Goal: Check status: Check status

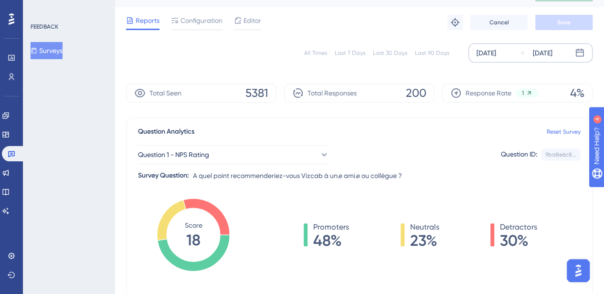
click at [518, 53] on icon at bounding box center [521, 53] width 7 height 7
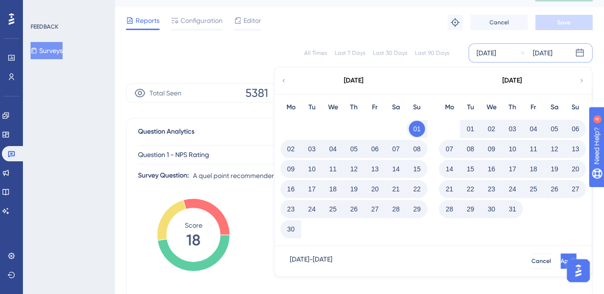
click at [347, 79] on div "[DATE]" at bounding box center [354, 80] width 20 height 11
click at [282, 76] on icon at bounding box center [283, 80] width 7 height 9
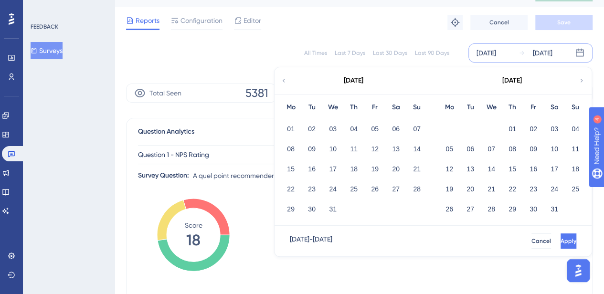
click at [282, 76] on icon at bounding box center [283, 80] width 7 height 9
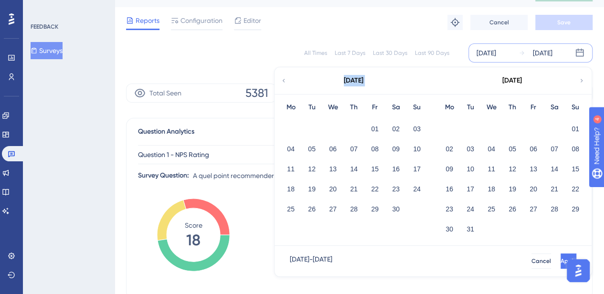
click at [282, 76] on icon at bounding box center [283, 80] width 7 height 9
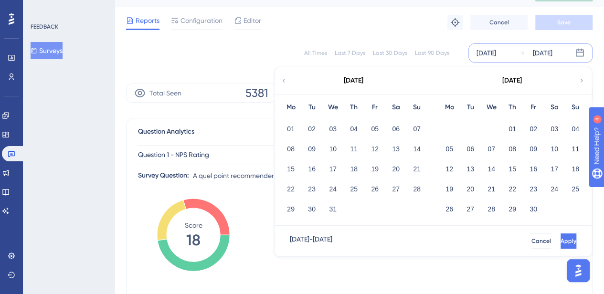
click at [586, 80] on div "[DATE]" at bounding box center [511, 80] width 157 height 27
click at [577, 81] on div "[DATE]" at bounding box center [511, 80] width 157 height 27
click at [580, 85] on div "[DATE]" at bounding box center [511, 80] width 157 height 27
click at [580, 81] on icon at bounding box center [581, 80] width 7 height 9
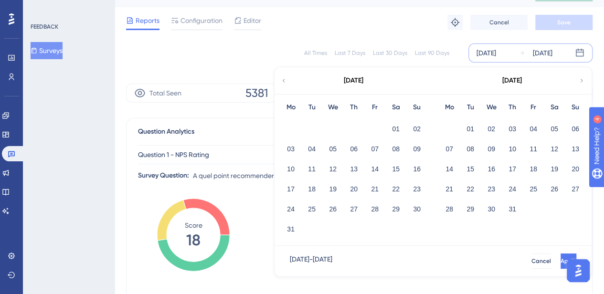
click at [580, 81] on icon at bounding box center [581, 80] width 7 height 9
click at [380, 127] on button "01" at bounding box center [374, 129] width 16 height 16
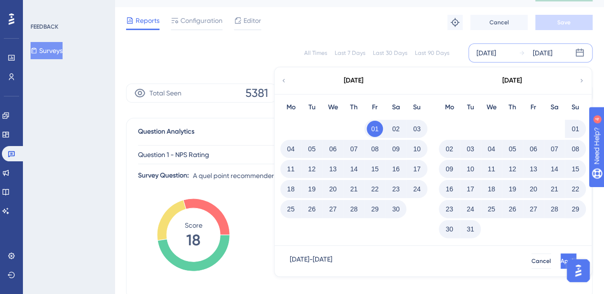
click at [581, 80] on icon at bounding box center [581, 80] width 7 height 9
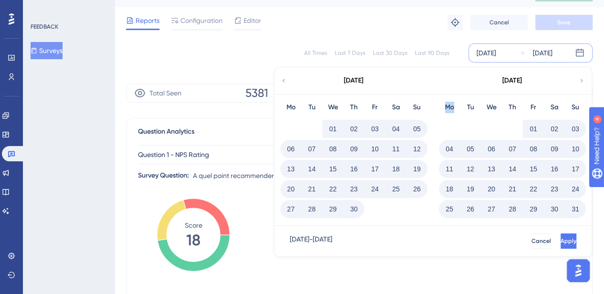
click at [581, 80] on icon at bounding box center [581, 80] width 7 height 9
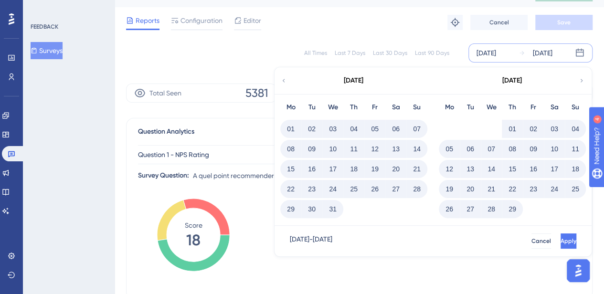
click at [581, 80] on icon at bounding box center [581, 80] width 7 height 9
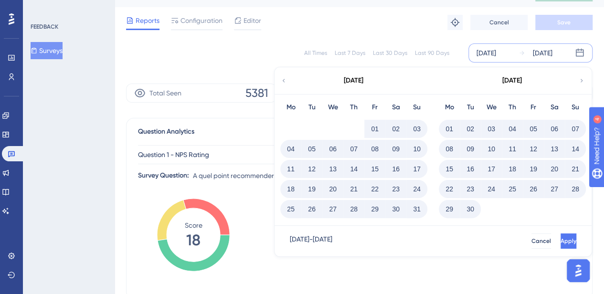
click at [581, 80] on icon at bounding box center [581, 80] width 7 height 9
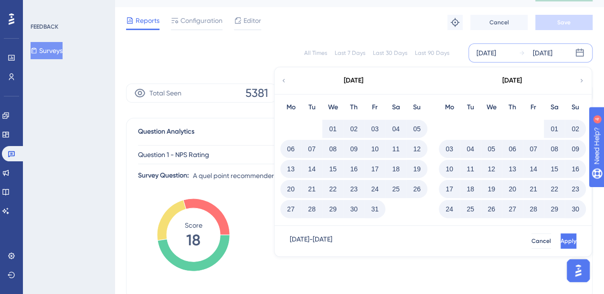
click at [581, 80] on icon at bounding box center [581, 80] width 7 height 9
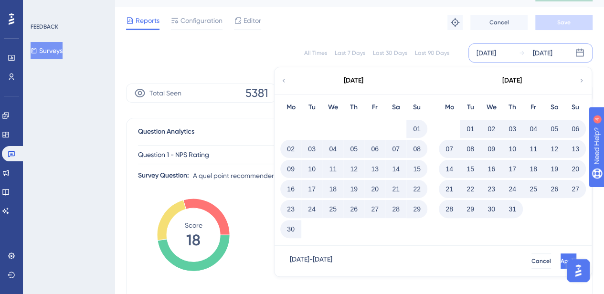
click at [292, 233] on button "30" at bounding box center [290, 229] width 16 height 16
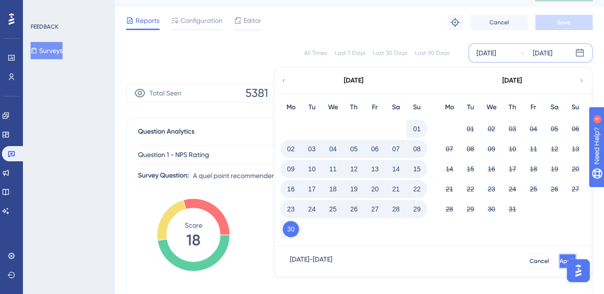
click at [558, 265] on button "Apply" at bounding box center [567, 260] width 18 height 15
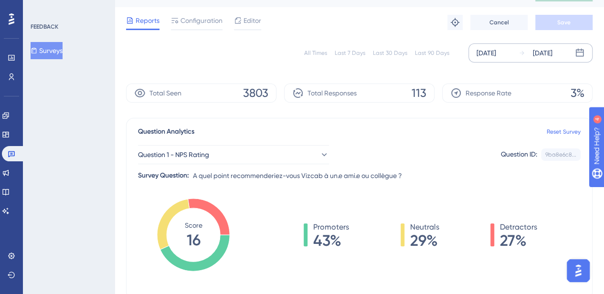
click at [496, 51] on div "[DATE]" at bounding box center [486, 52] width 20 height 11
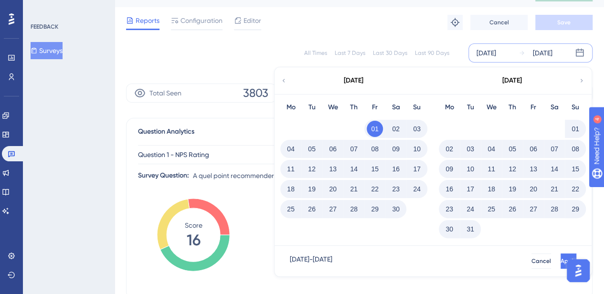
click at [583, 82] on icon at bounding box center [581, 80] width 7 height 9
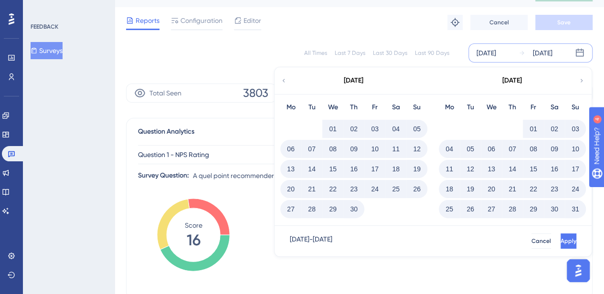
click at [583, 82] on icon at bounding box center [581, 80] width 7 height 9
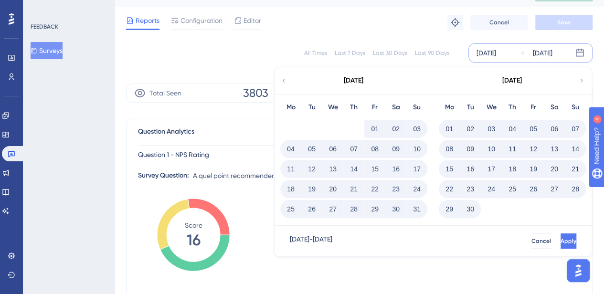
click at [583, 82] on icon at bounding box center [581, 80] width 7 height 9
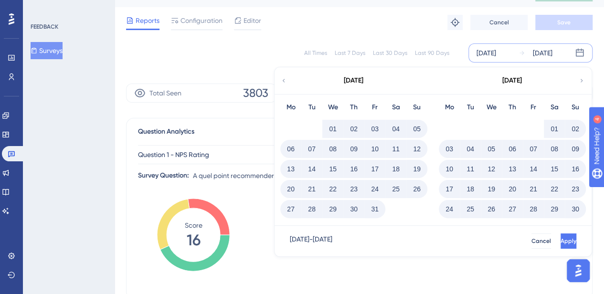
drag, startPoint x: 583, startPoint y: 82, endPoint x: 592, endPoint y: 79, distance: 9.2
